Goal: Task Accomplishment & Management: Manage account settings

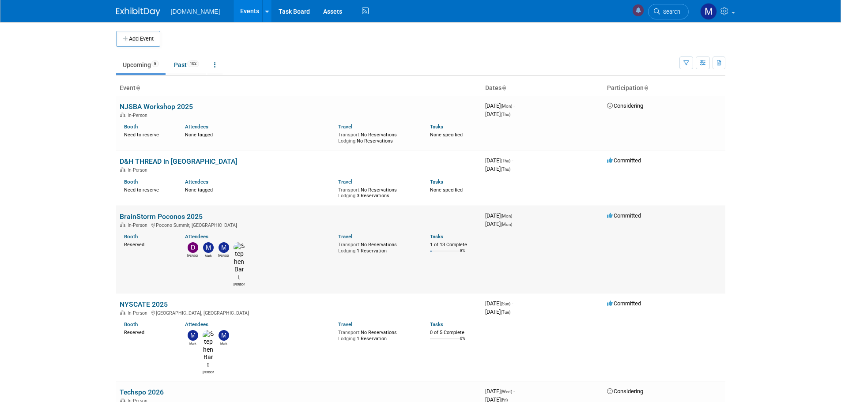
click at [146, 220] on link "BrainStorm Poconos 2025" at bounding box center [161, 216] width 83 height 8
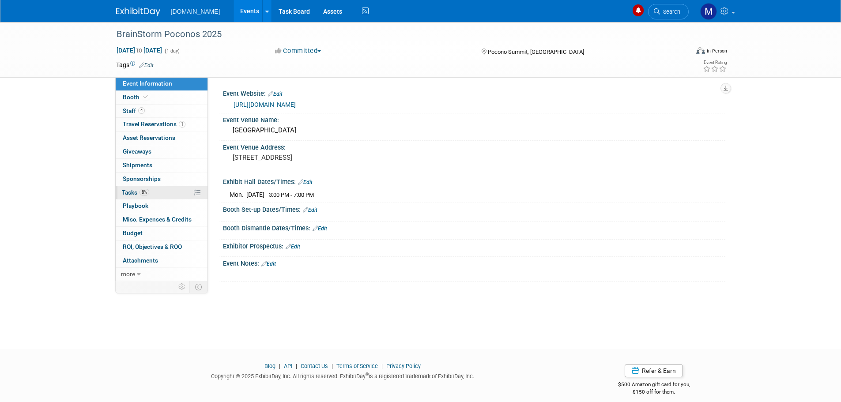
click at [131, 198] on link "8% Tasks 8%" at bounding box center [162, 192] width 92 height 13
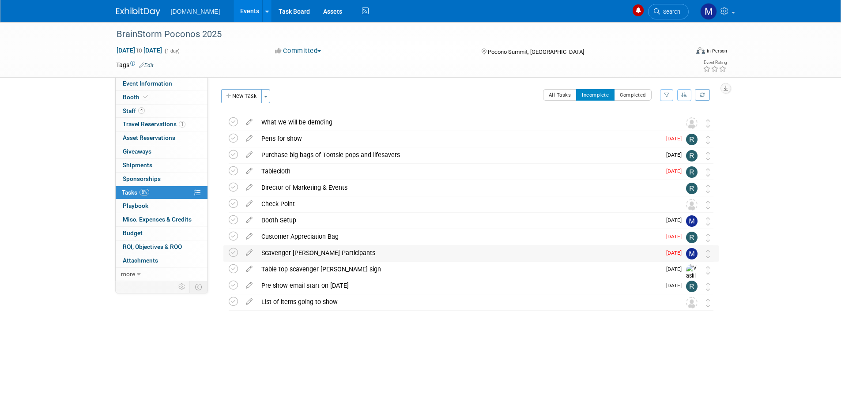
click at [293, 252] on div "Scavenger Hunt Participants" at bounding box center [459, 252] width 404 height 15
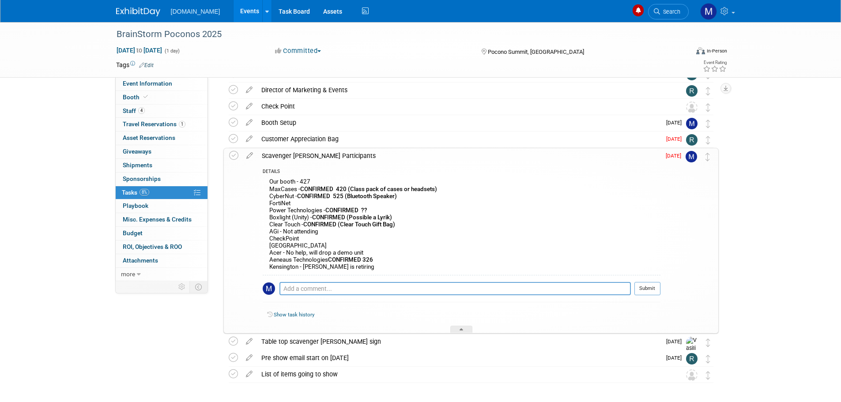
scroll to position [132, 0]
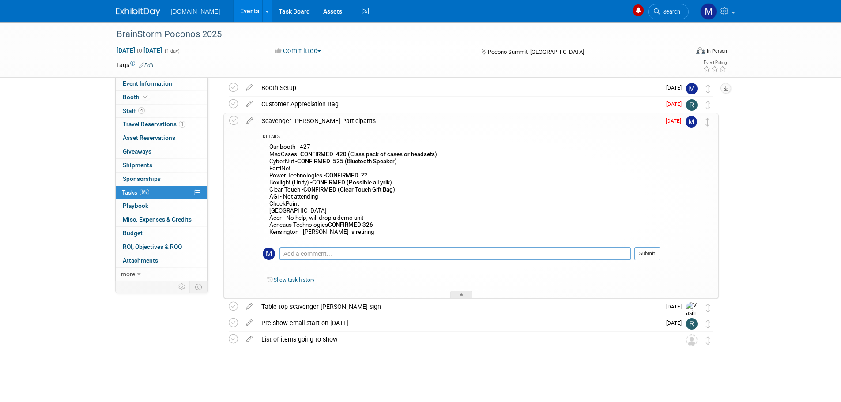
click at [353, 181] on b "CONFIRMED (Possible a Lyrik)" at bounding box center [352, 182] width 80 height 7
click at [350, 183] on b "CONFIRMED (Possible a Lyrik)" at bounding box center [352, 182] width 80 height 7
click at [245, 118] on icon at bounding box center [249, 118] width 15 height 11
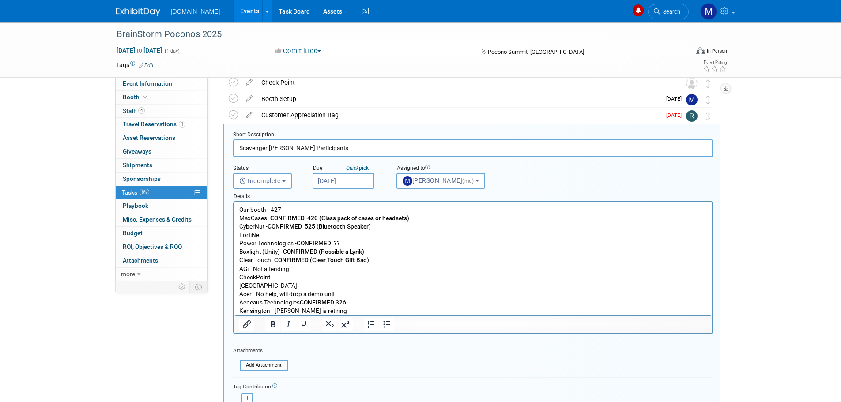
scroll to position [117, 0]
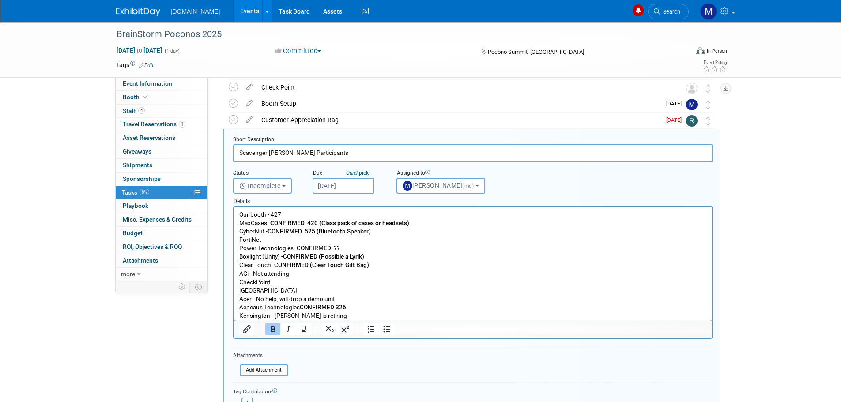
click at [320, 253] on b "CONFIRMED (Possible a Lyrik)" at bounding box center [323, 256] width 81 height 7
click at [355, 304] on p "Our booth - 427 MaxCases - CONFIRMED 420 (Class pack of cases or headsets) Cybe…" at bounding box center [473, 265] width 468 height 109
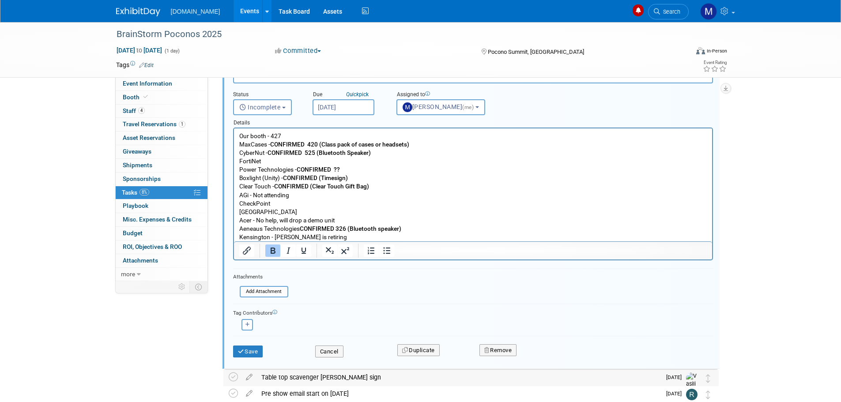
scroll to position [205, 0]
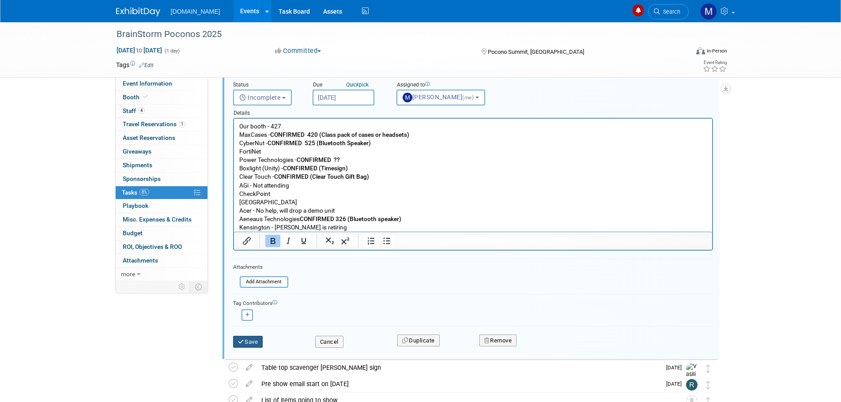
click at [245, 339] on button "Save" at bounding box center [248, 342] width 30 height 12
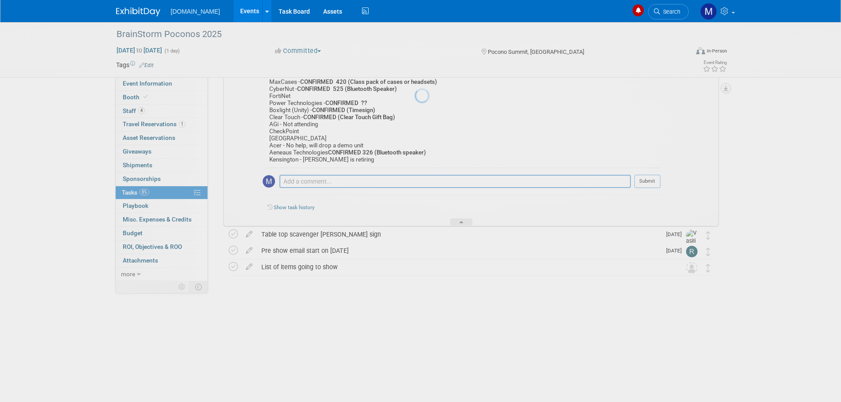
scroll to position [132, 0]
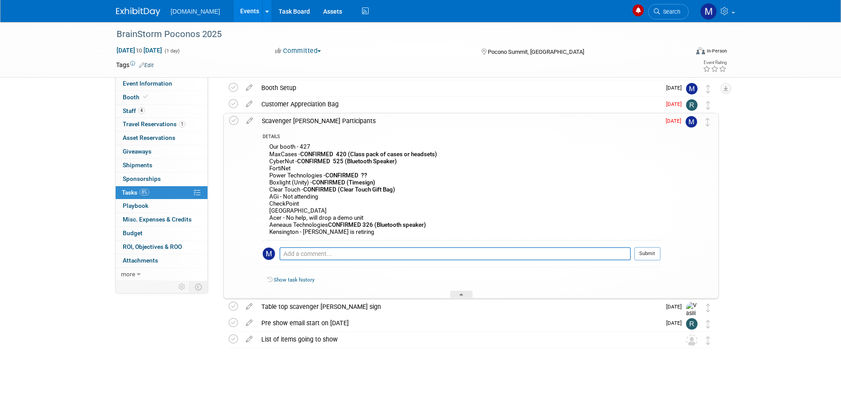
click at [708, 128] on span at bounding box center [708, 125] width 4 height 6
click at [466, 294] on div at bounding box center [461, 295] width 22 height 8
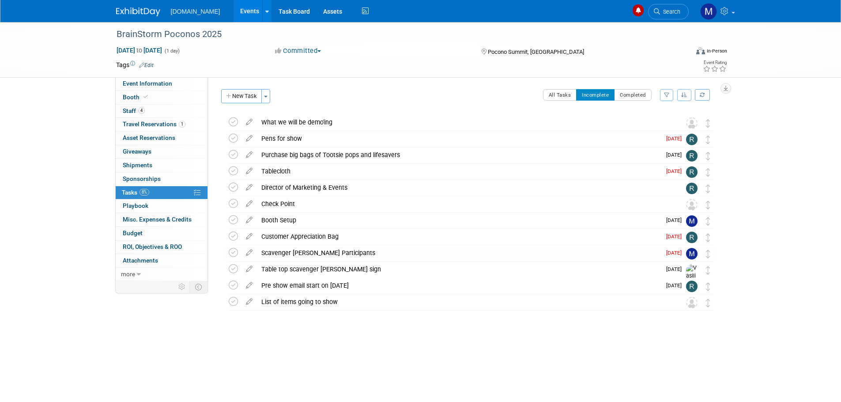
scroll to position [0, 0]
click at [246, 269] on icon at bounding box center [248, 267] width 15 height 11
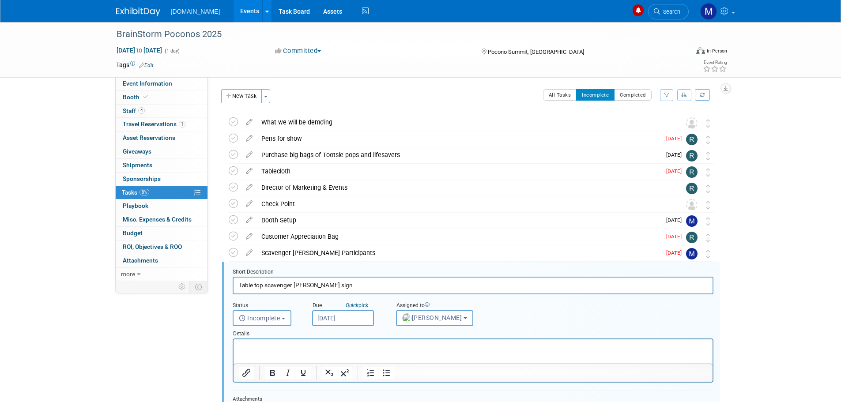
scroll to position [132, 0]
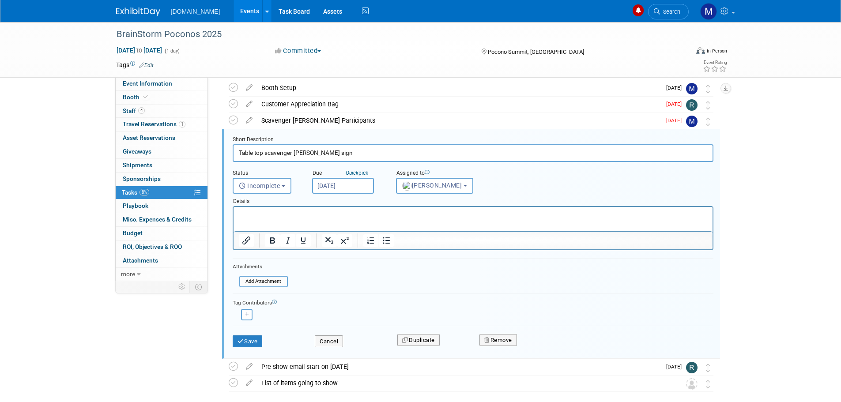
click at [247, 216] on p "Rich Text Area. Press ALT-0 for help." at bounding box center [472, 215] width 469 height 8
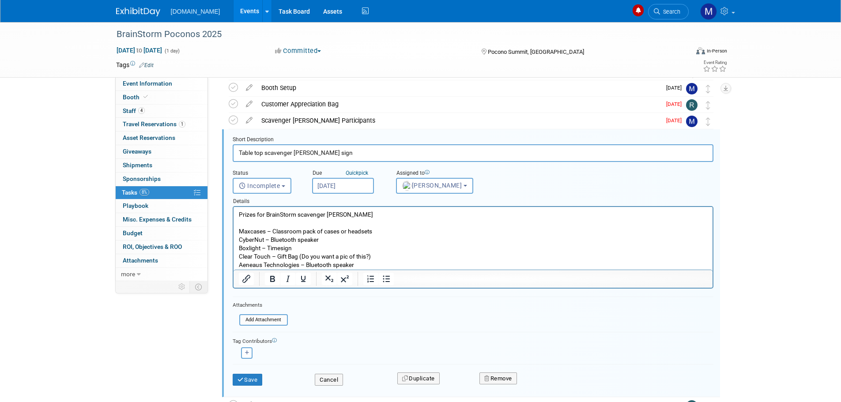
click at [323, 153] on input "Table top scavenger hunt sign" at bounding box center [473, 152] width 481 height 17
type input "Table top scavenger [PERSON_NAME] sign and cards"
click at [342, 189] on input "Oct 21, 2025" at bounding box center [343, 186] width 62 height 16
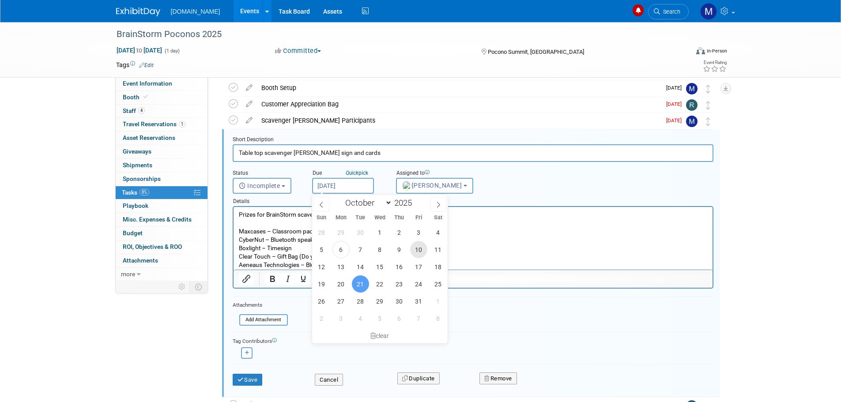
click at [421, 248] on span "10" at bounding box center [418, 249] width 17 height 17
type input "Oct 10, 2025"
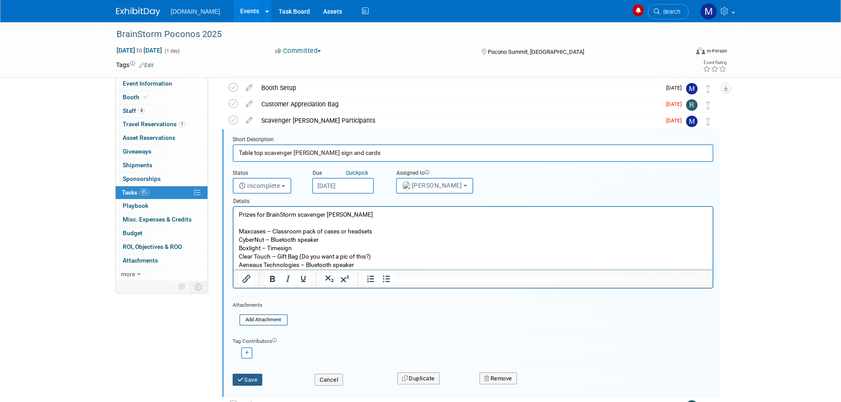
click at [247, 378] on button "Save" at bounding box center [248, 380] width 30 height 12
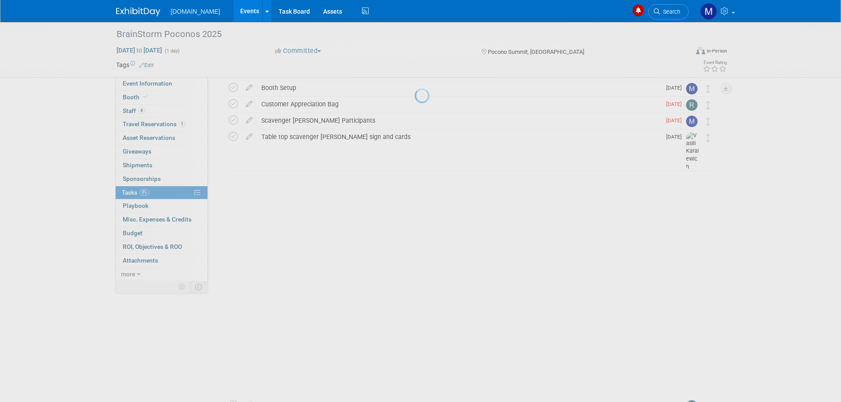
scroll to position [0, 0]
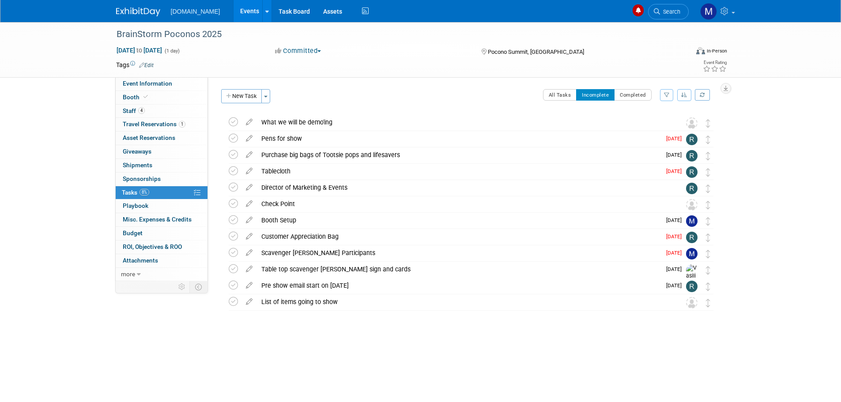
click at [146, 14] on img at bounding box center [138, 12] width 44 height 9
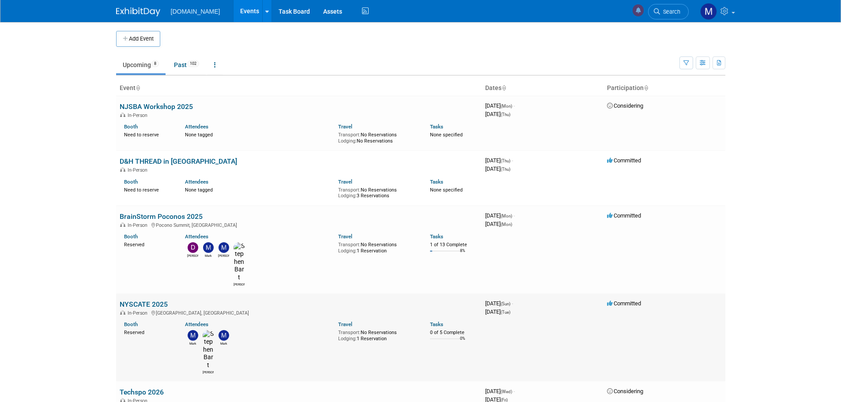
click at [143, 300] on link "NYSCATE 2025" at bounding box center [144, 304] width 48 height 8
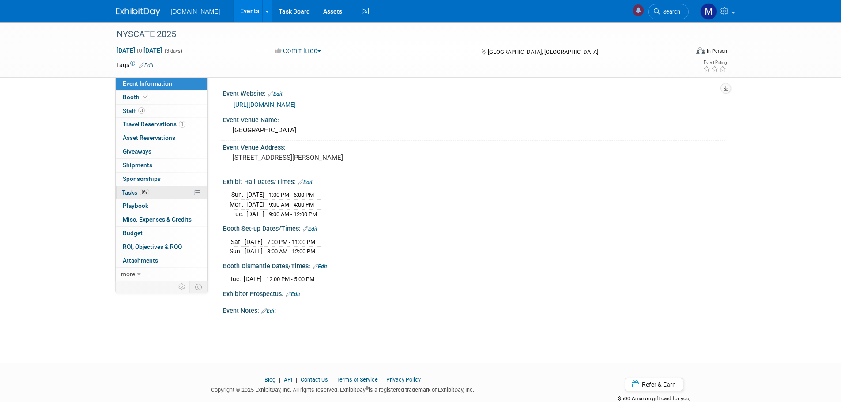
click at [129, 193] on span "Tasks 0%" at bounding box center [135, 192] width 27 height 7
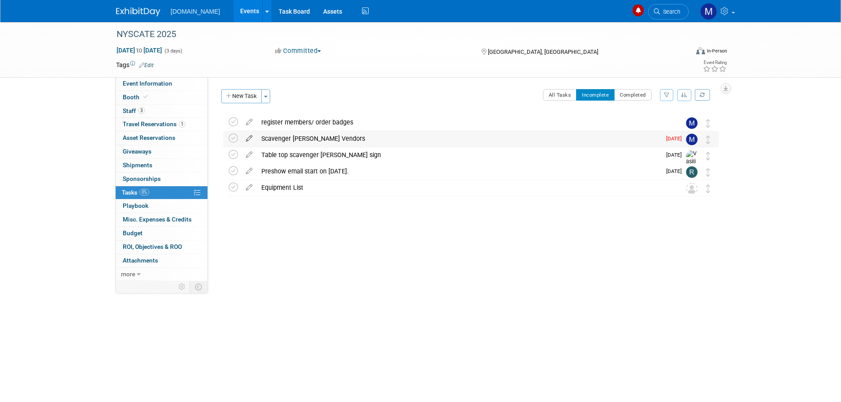
click at [249, 139] on icon at bounding box center [248, 136] width 15 height 11
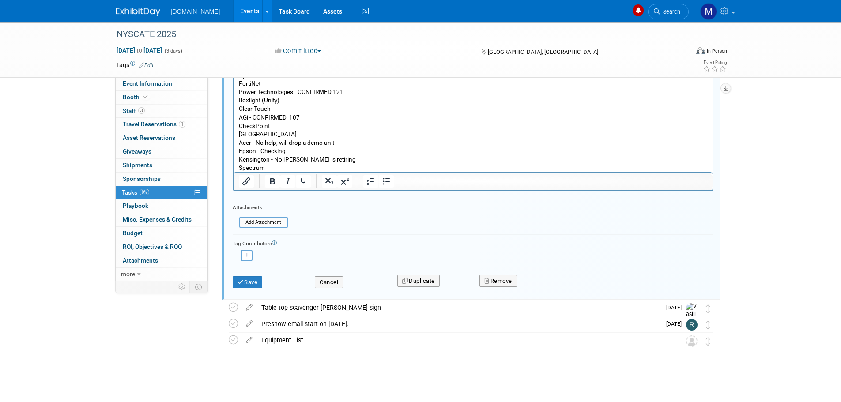
scroll to position [159, 0]
click at [255, 282] on button "Save" at bounding box center [248, 281] width 30 height 12
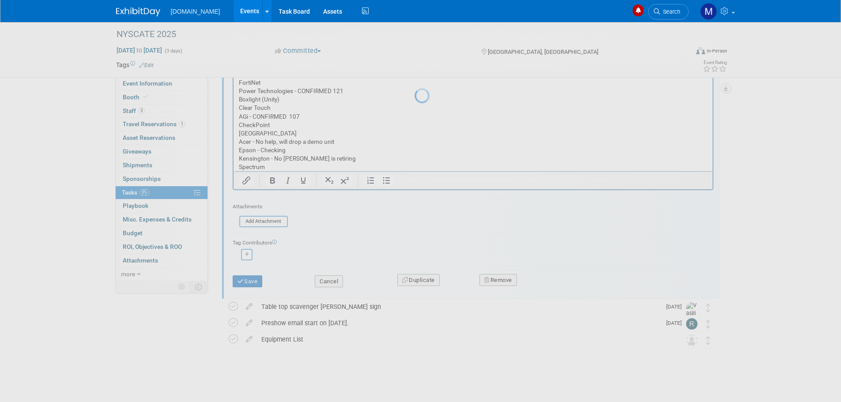
scroll to position [0, 0]
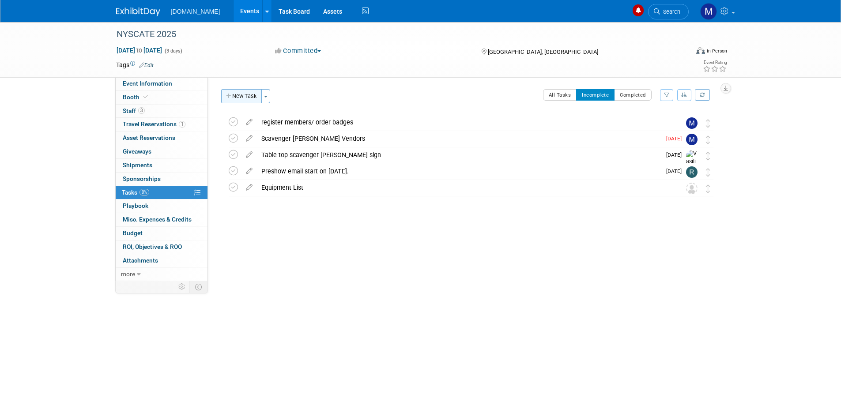
click at [239, 101] on button "New Task" at bounding box center [241, 96] width 41 height 14
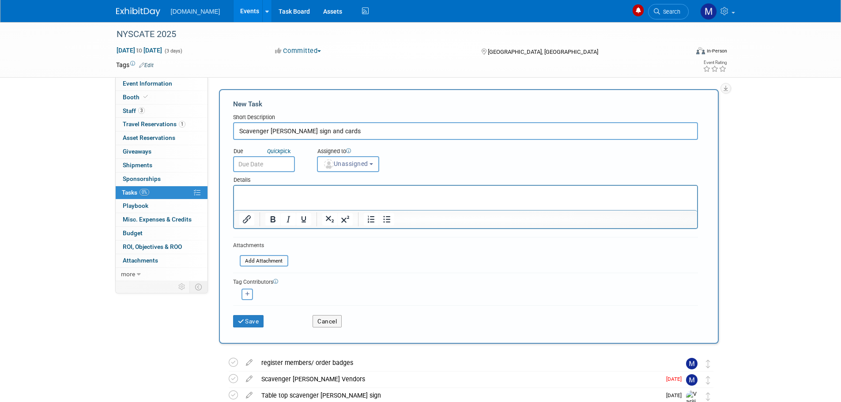
type input "Scavenger hunt sign and cards"
click at [247, 191] on p "Rich Text Area. Press ALT-0 for help." at bounding box center [465, 193] width 453 height 9
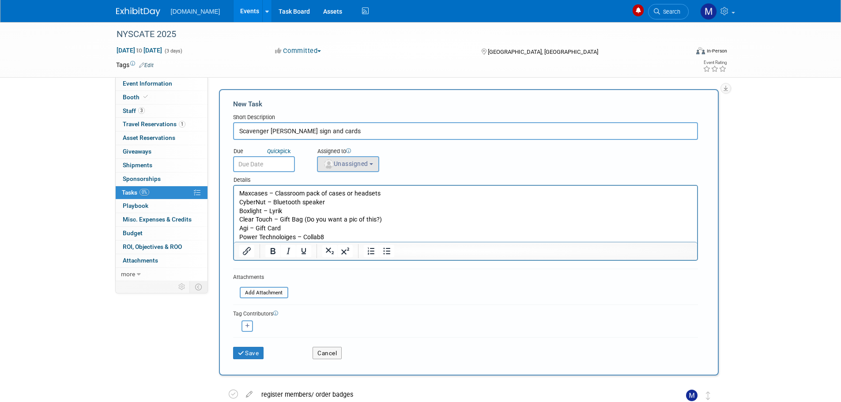
click at [373, 165] on b "button" at bounding box center [372, 164] width 4 height 2
click at [366, 223] on label "[PERSON_NAME]" at bounding box center [368, 226] width 92 height 14
click at [319, 223] on input "[PERSON_NAME]" at bounding box center [316, 225] width 6 height 6
select select "a1cfb3db-9cb6-423b-98f0-e04ce0bbbe74"
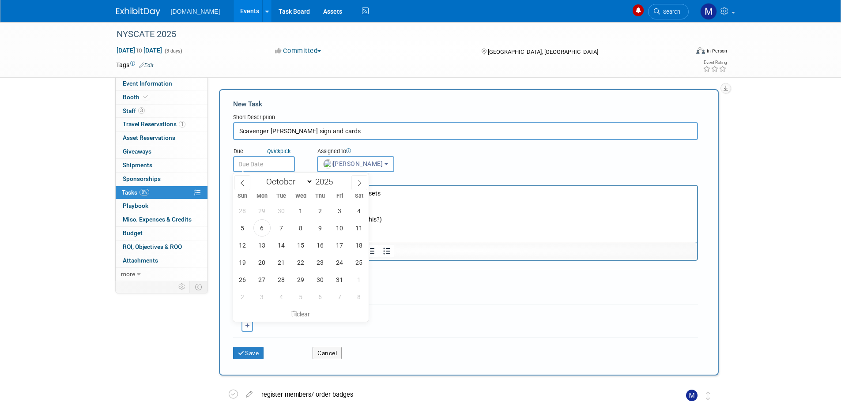
click at [271, 163] on input "text" at bounding box center [264, 164] width 62 height 16
click at [332, 232] on span "10" at bounding box center [339, 227] width 17 height 17
type input "Oct 10, 2025"
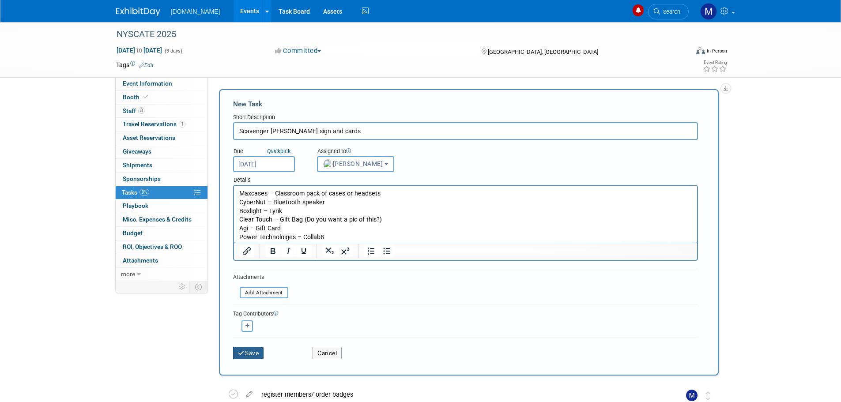
click at [248, 354] on button "Save" at bounding box center [248, 353] width 31 height 12
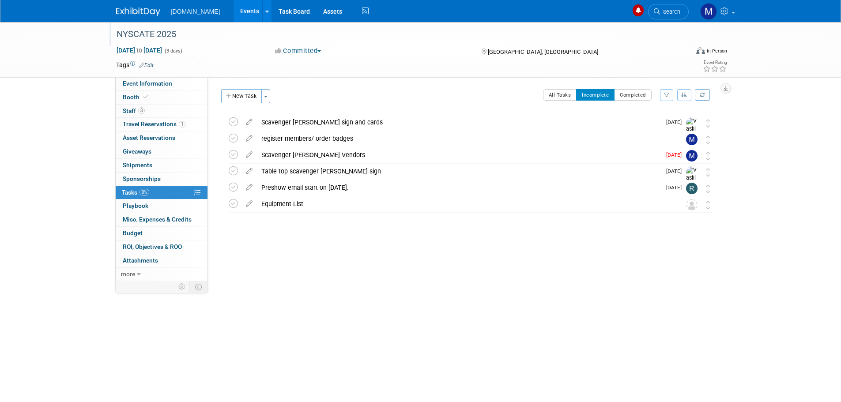
click at [155, 35] on div "NYSCATE 2025" at bounding box center [394, 34] width 562 height 16
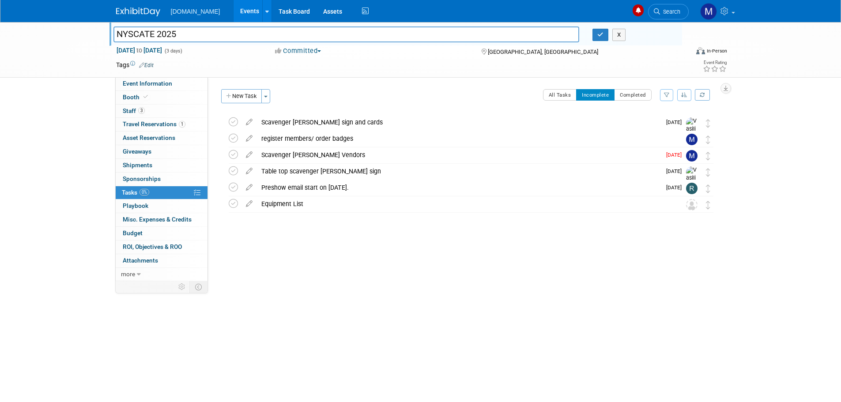
click at [137, 8] on img at bounding box center [138, 12] width 44 height 9
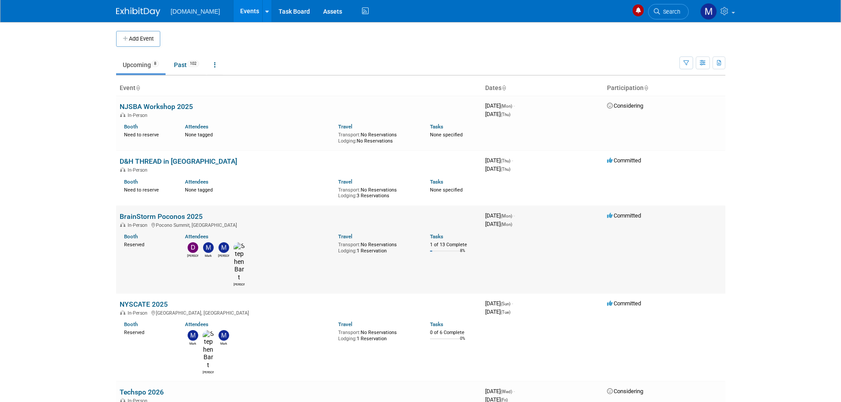
click at [150, 217] on link "BrainStorm Poconos 2025" at bounding box center [161, 216] width 83 height 8
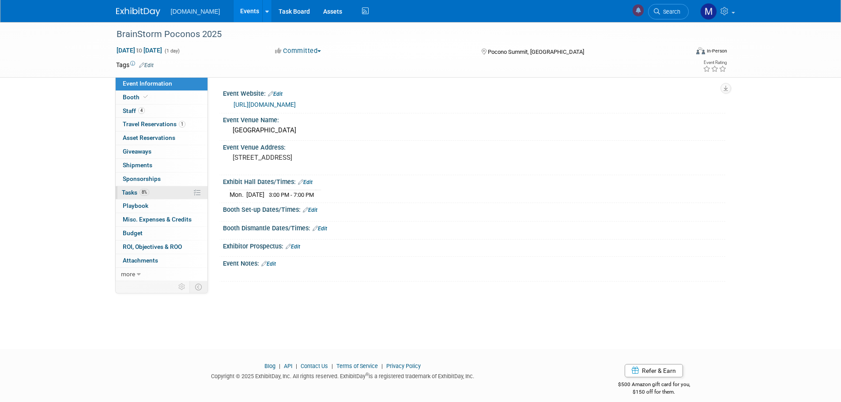
click at [129, 193] on span "Tasks 8%" at bounding box center [135, 192] width 27 height 7
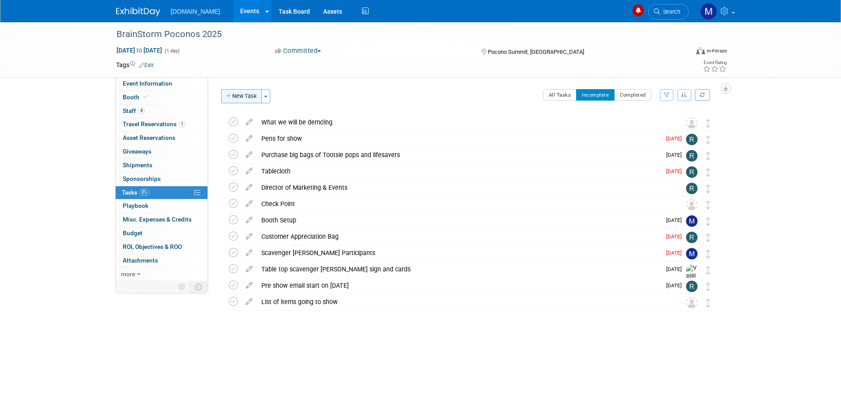
click at [241, 96] on button "New Task" at bounding box center [241, 96] width 41 height 14
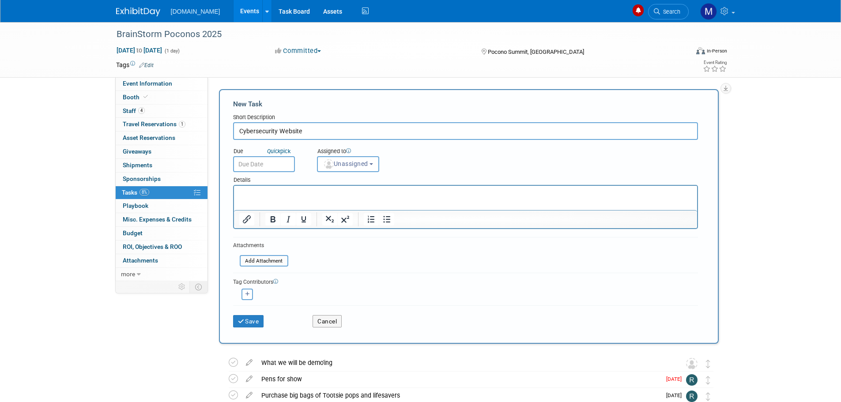
type input "Cybersecurity Website"
click at [276, 162] on input "text" at bounding box center [264, 164] width 62 height 16
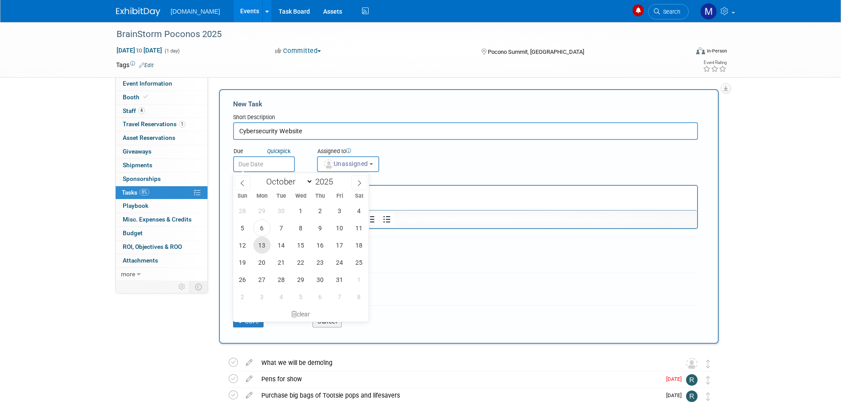
click at [263, 243] on span "13" at bounding box center [261, 245] width 17 height 17
type input "[DATE]"
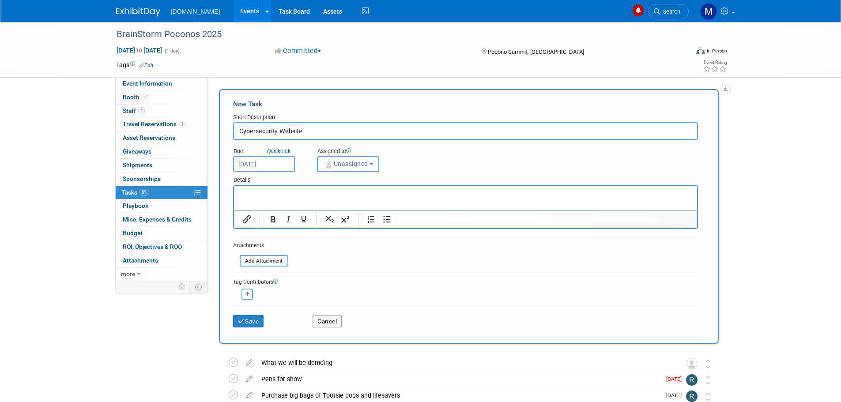
click at [350, 166] on span "Unassigned" at bounding box center [345, 163] width 45 height 7
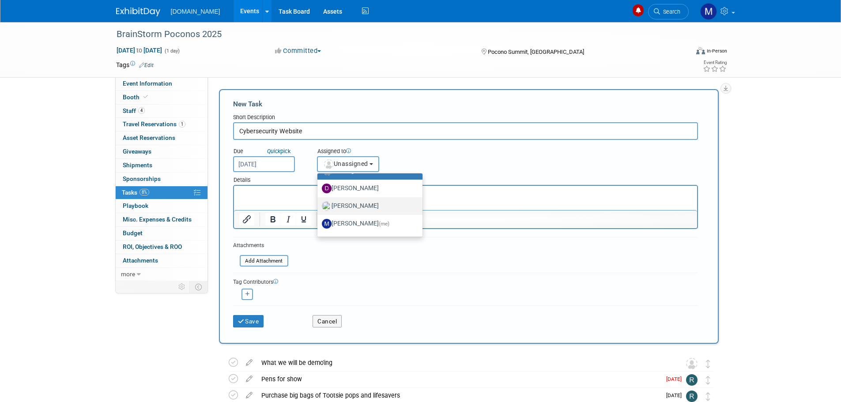
scroll to position [137, 0]
click at [358, 222] on label "[PERSON_NAME]" at bounding box center [368, 226] width 92 height 14
click at [319, 222] on input "[PERSON_NAME]" at bounding box center [316, 225] width 6 height 6
select select "a1cfb3db-9cb6-423b-98f0-e04ce0bbbe74"
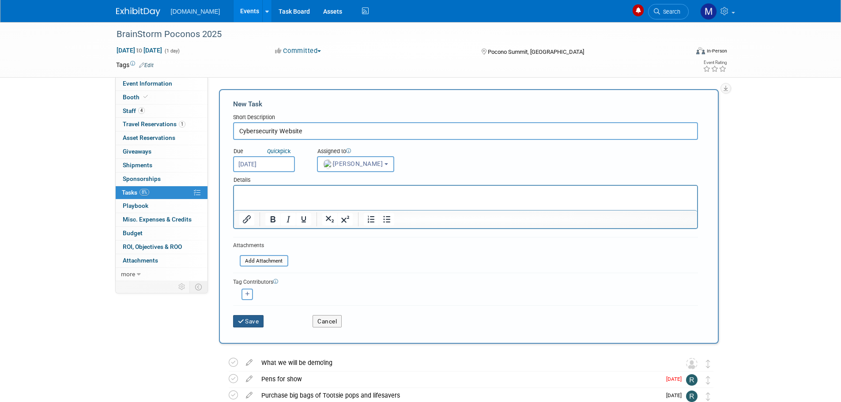
click at [256, 322] on button "Save" at bounding box center [248, 321] width 31 height 12
